Goal: Information Seeking & Learning: Learn about a topic

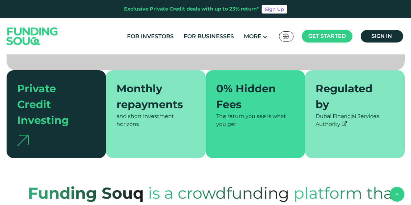
scroll to position [165, 0]
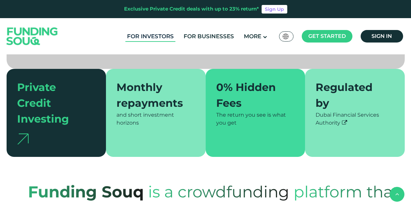
click at [159, 35] on link "For Investors" at bounding box center [150, 36] width 50 height 11
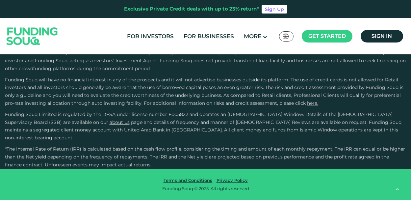
scroll to position [1285, 0]
click at [288, 36] on img at bounding box center [286, 37] width 6 height 6
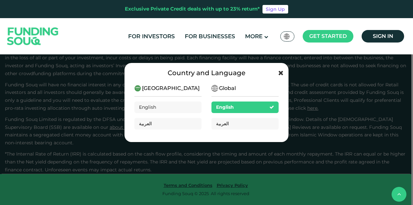
click at [282, 70] on icon at bounding box center [280, 72] width 5 height 7
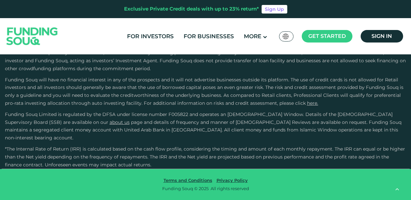
scroll to position [1416, 0]
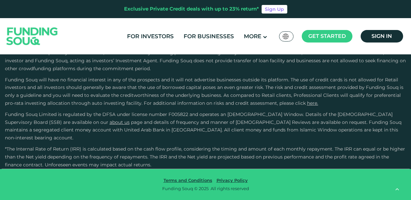
radio input "true"
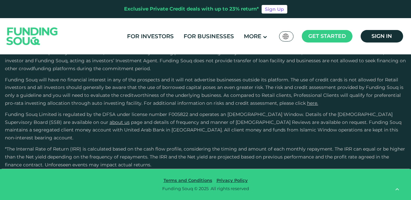
scroll to position [1317, 0]
drag, startPoint x: 31, startPoint y: 85, endPoint x: 44, endPoint y: 87, distance: 13.3
type tc-range-slider "100000"
drag, startPoint x: 42, startPoint y: 87, endPoint x: 32, endPoint y: 87, distance: 10.5
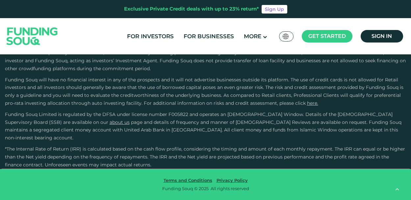
drag, startPoint x: 19, startPoint y: 76, endPoint x: 84, endPoint y: 78, distance: 64.9
drag, startPoint x: 84, startPoint y: 78, endPoint x: 74, endPoint y: 76, distance: 10.1
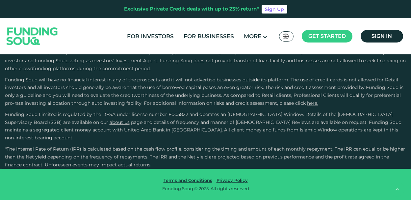
scroll to position [1515, 0]
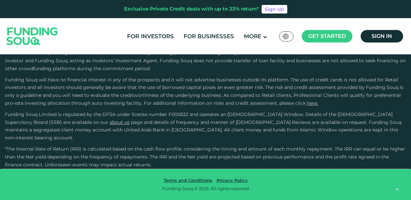
scroll to position [1285, 0]
